Goal: Transaction & Acquisition: Purchase product/service

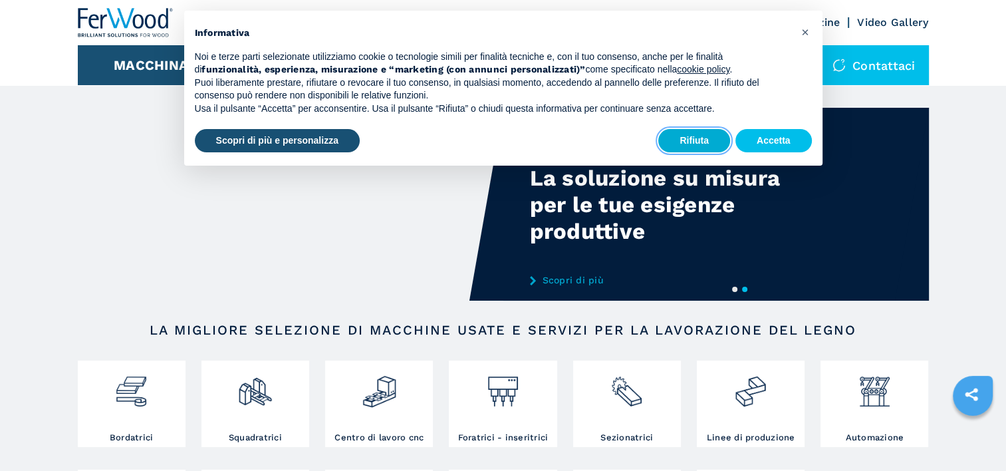
click at [684, 132] on button "Rifiuta" at bounding box center [695, 141] width 72 height 24
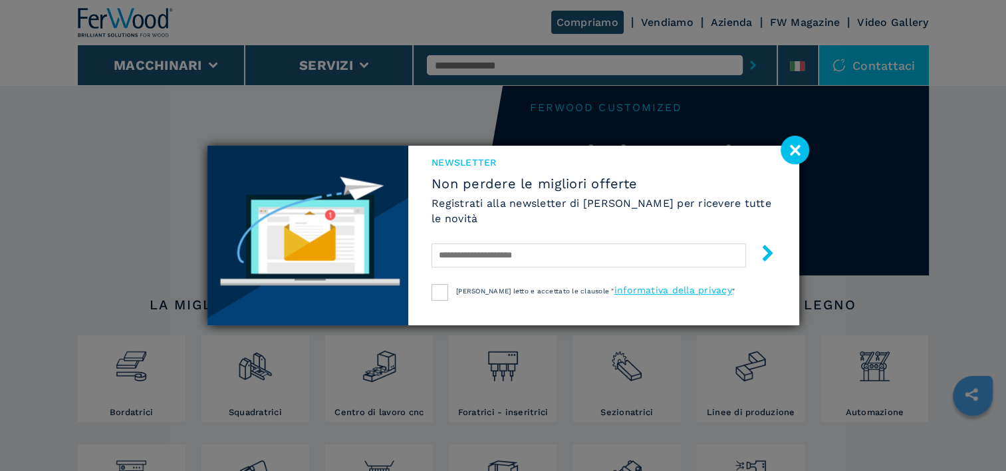
scroll to position [27, 0]
click at [793, 149] on image at bounding box center [795, 150] width 29 height 29
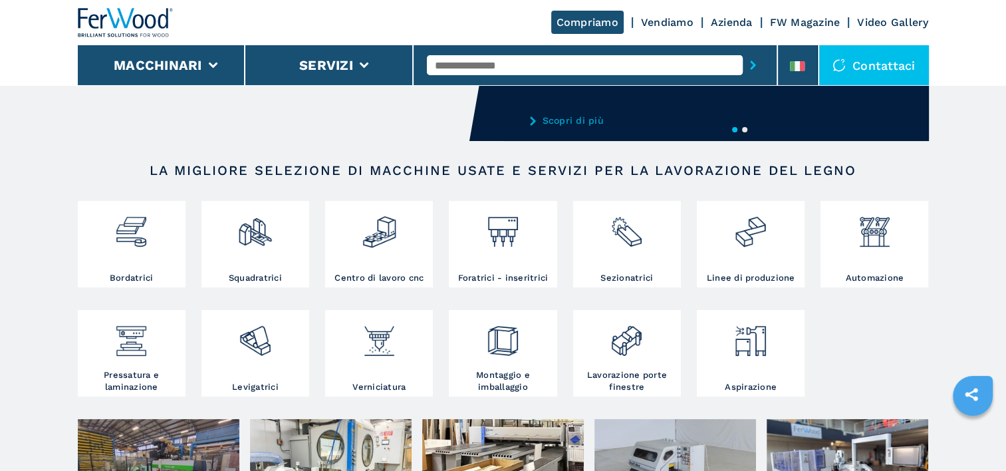
scroll to position [133, 0]
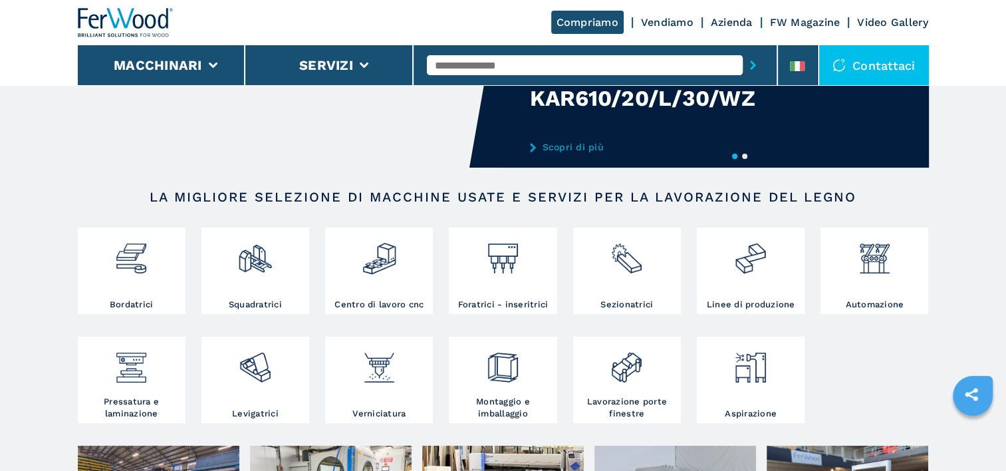
click at [534, 67] on input "text" at bounding box center [585, 65] width 316 height 20
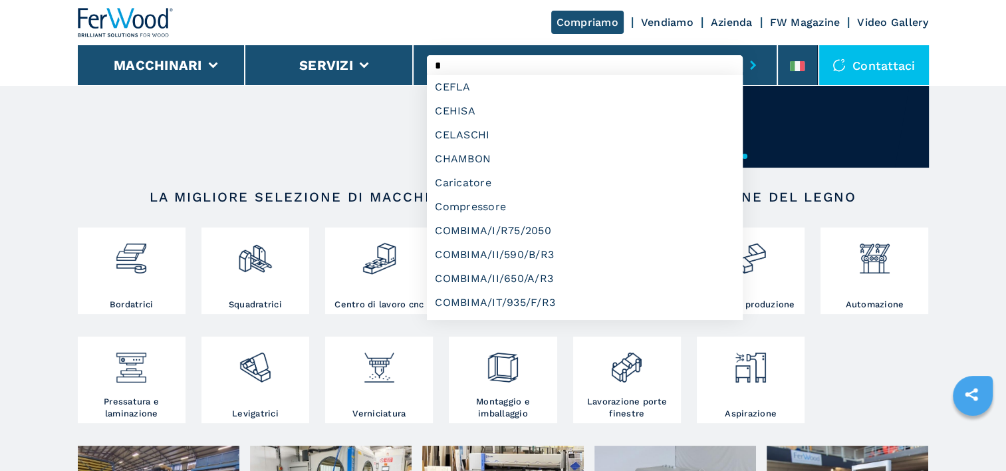
type input "*"
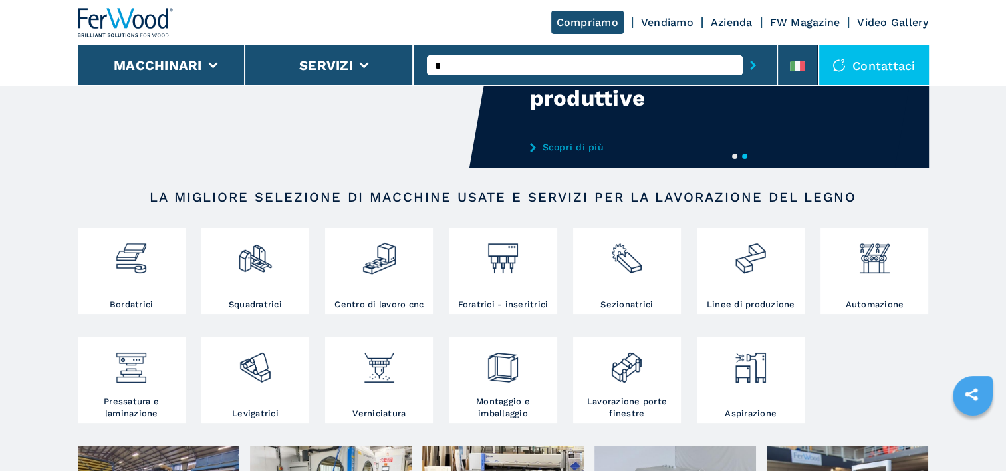
click at [659, 21] on link "Vendiamo" at bounding box center [667, 22] width 53 height 13
click at [661, 19] on link "Vendiamo" at bounding box center [667, 22] width 53 height 13
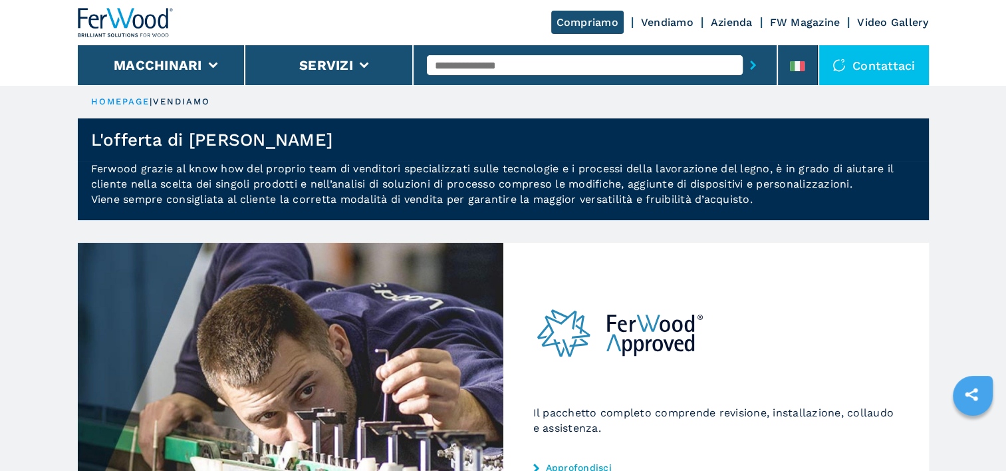
click at [550, 67] on input "text" at bounding box center [585, 65] width 316 height 20
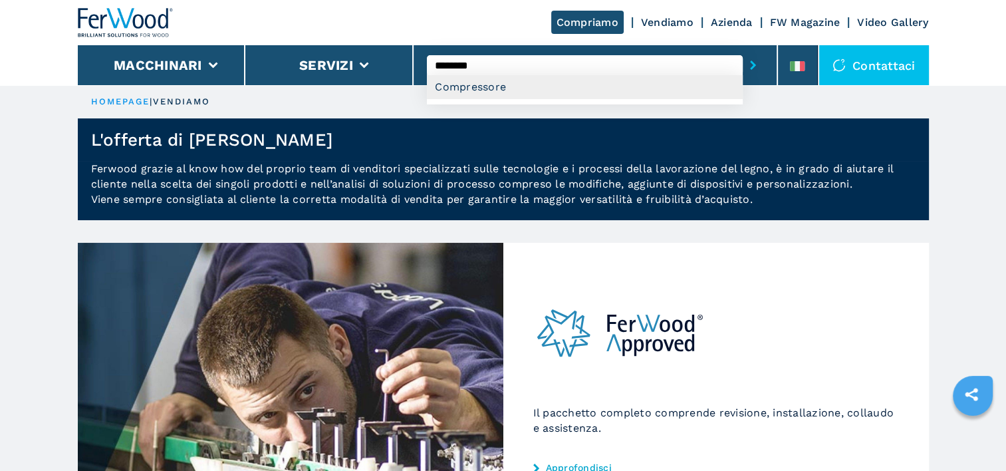
click at [452, 88] on div "Compressore" at bounding box center [585, 87] width 316 height 24
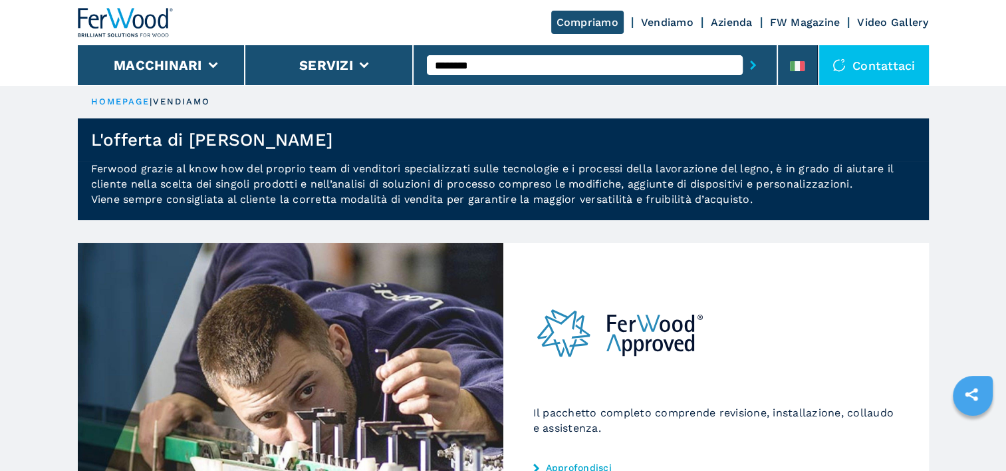
type input "**********"
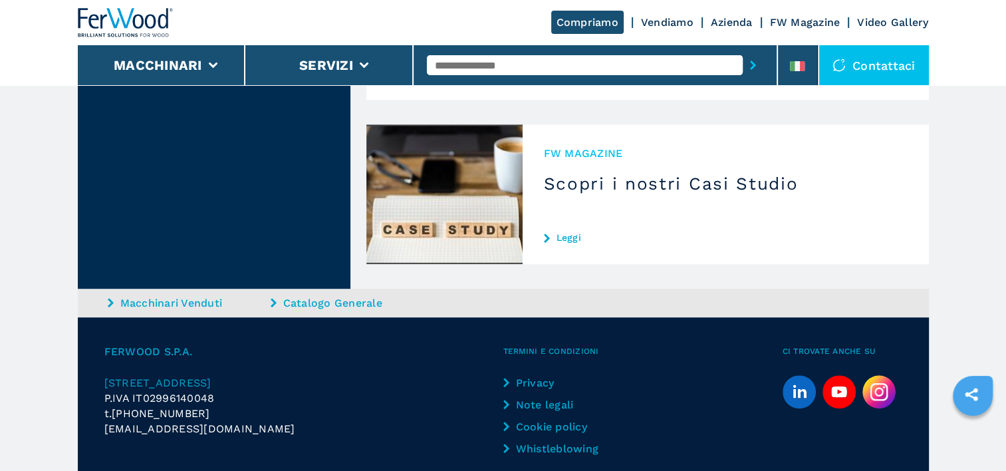
scroll to position [886, 0]
